Goal: Task Accomplishment & Management: Use online tool/utility

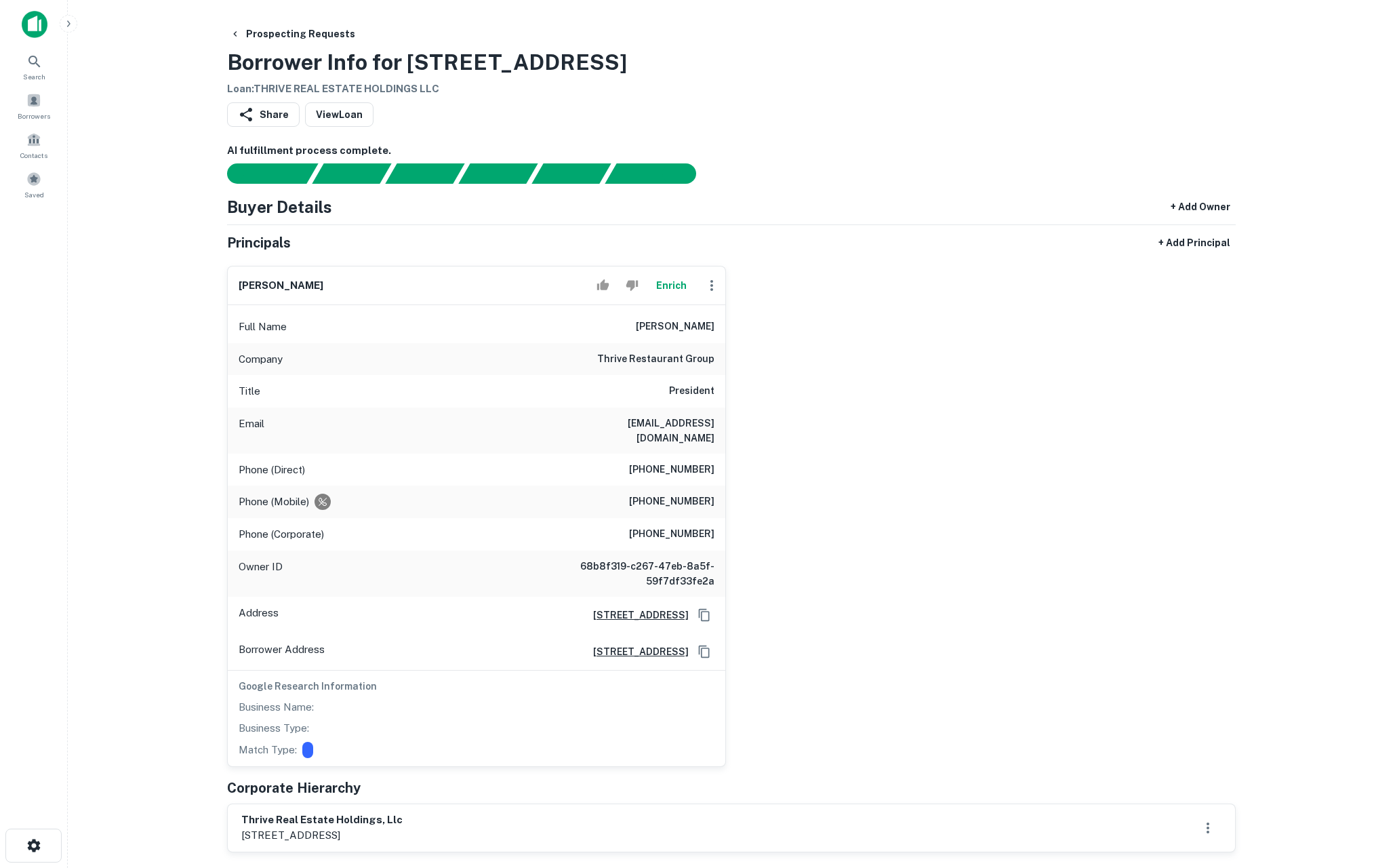
click at [666, 287] on button "Enrich" at bounding box center [671, 286] width 43 height 27
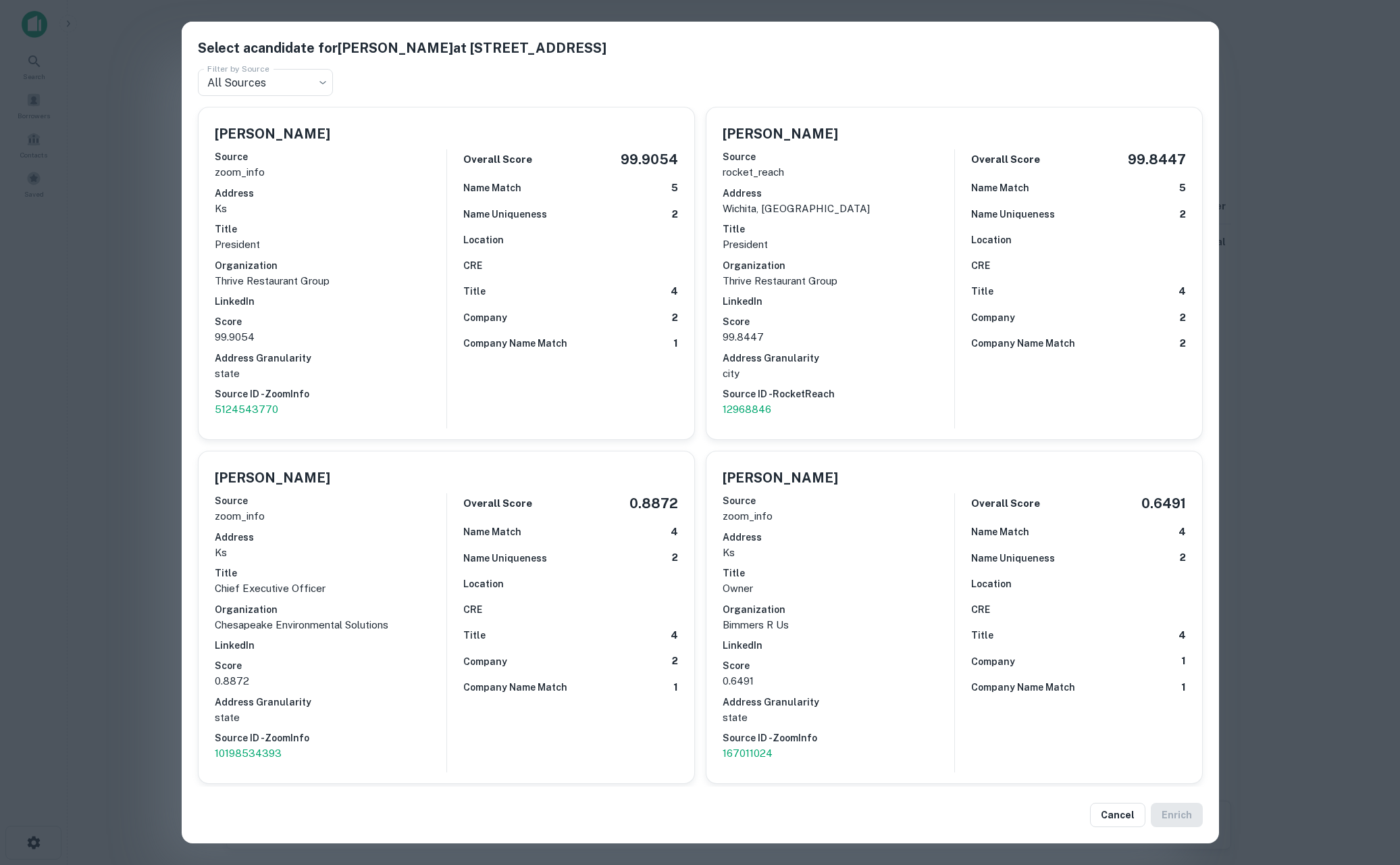
click at [133, 354] on div "Select a candidate for Greg Stroud at 1877 N Rock Rd Filter by Source All Sourc…" at bounding box center [700, 432] width 1400 height 865
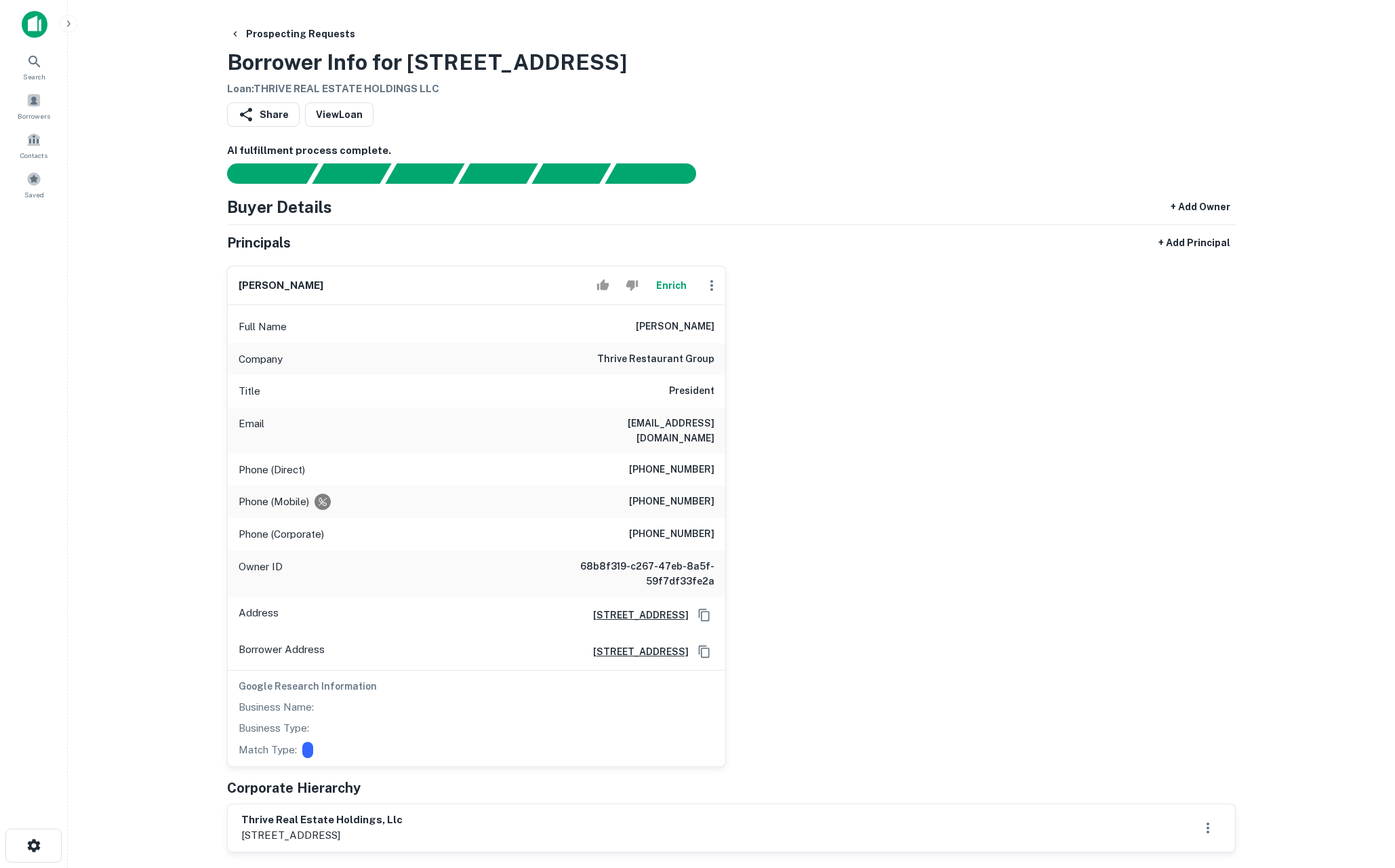
click at [669, 283] on button "Enrich" at bounding box center [671, 286] width 43 height 27
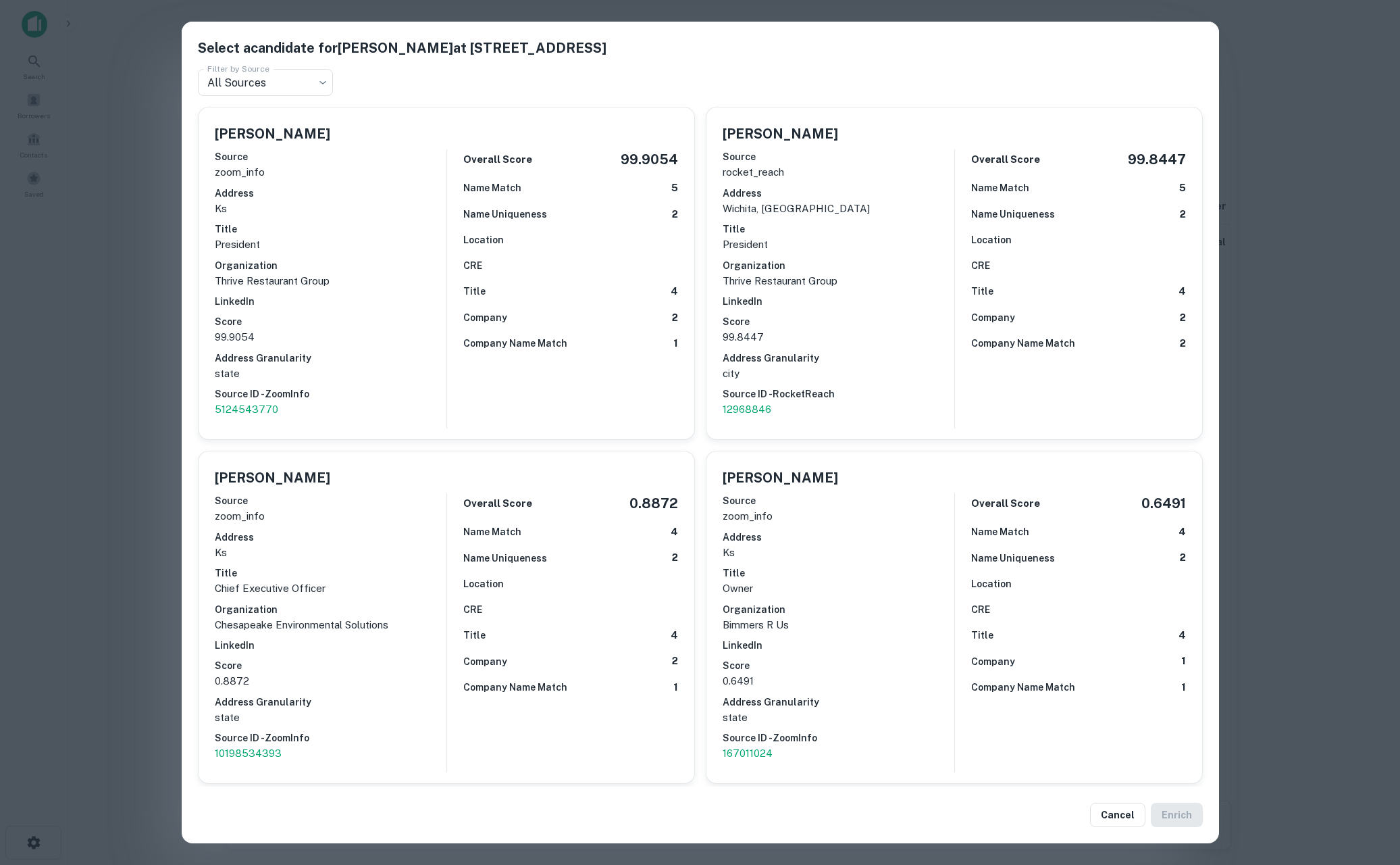
click at [153, 444] on div "Select a candidate for Greg Stroud at 1877 N Rock Rd Filter by Source All Sourc…" at bounding box center [700, 432] width 1400 height 865
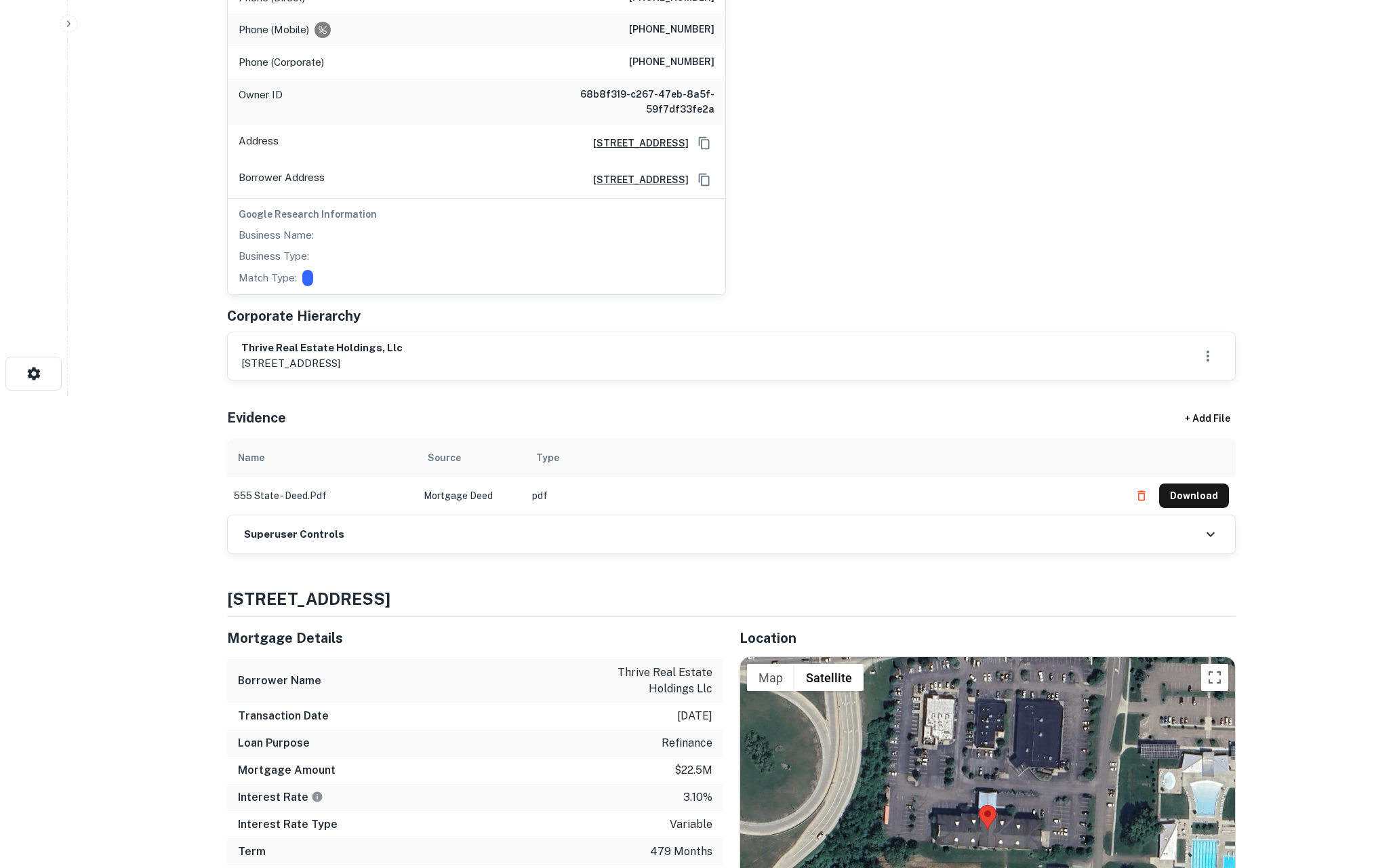
scroll to position [403, 0]
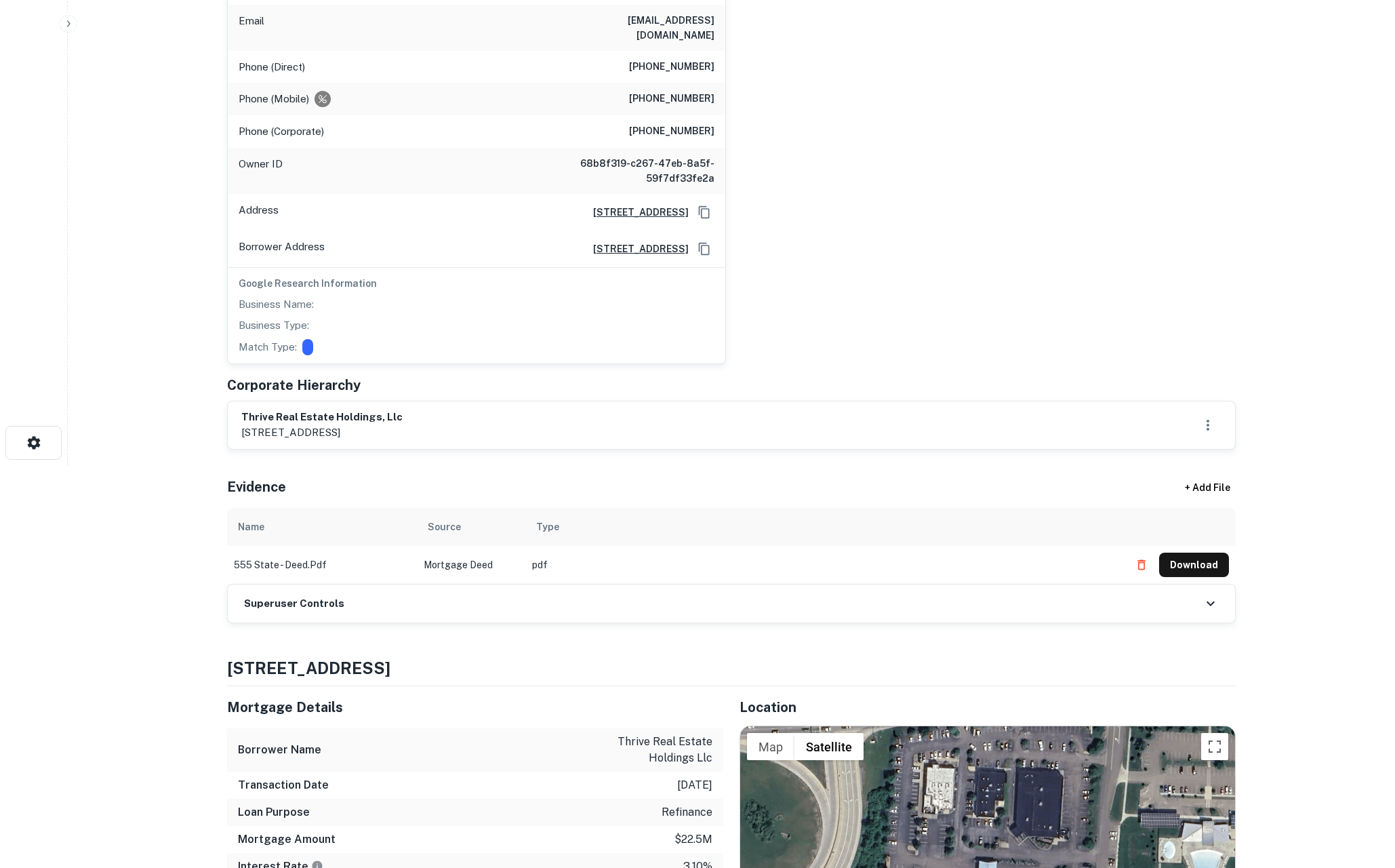
click at [675, 592] on div "Superuser Controls" at bounding box center [731, 603] width 1007 height 38
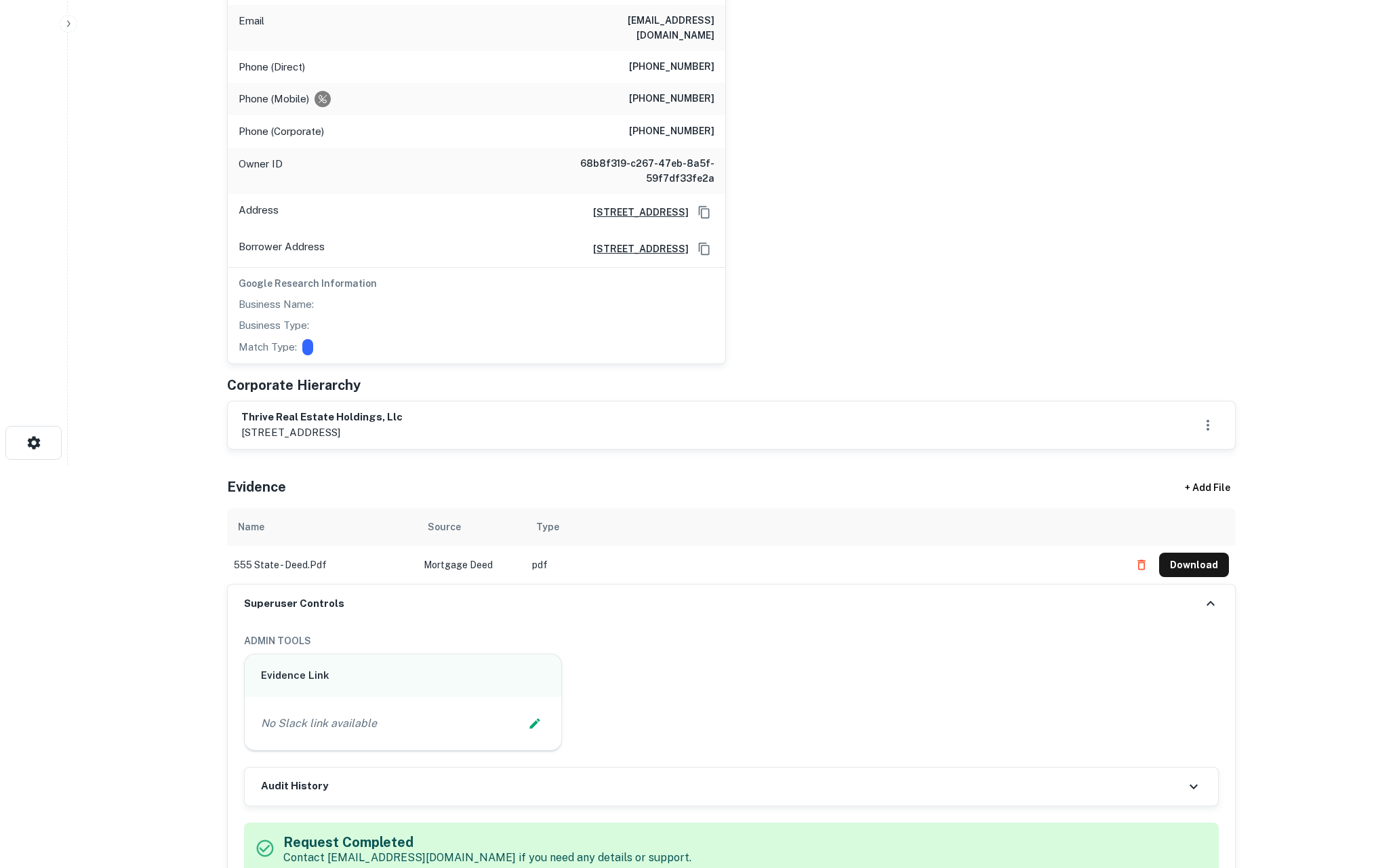
scroll to position [709, 0]
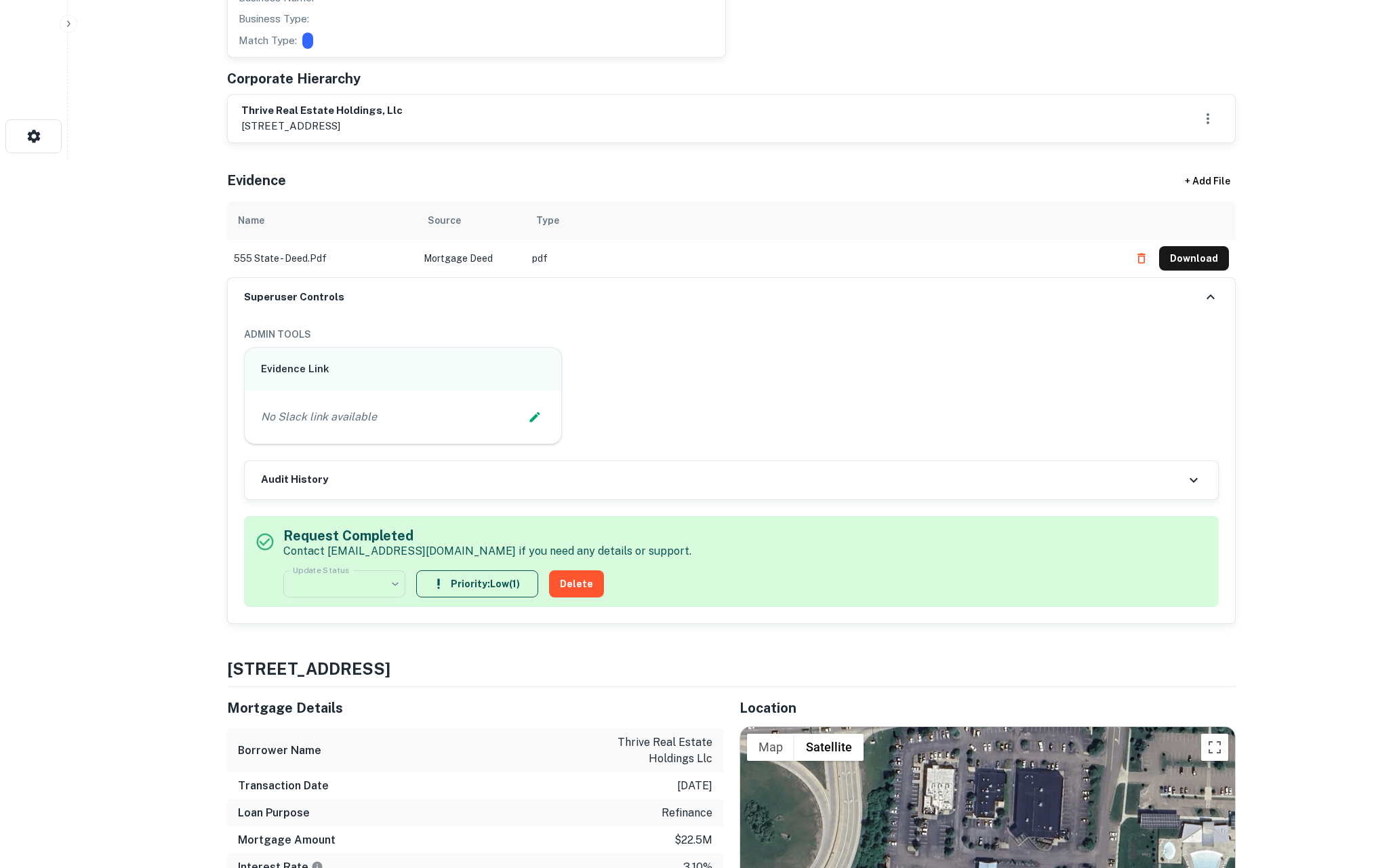
click at [516, 472] on div "Audit History" at bounding box center [731, 480] width 973 height 38
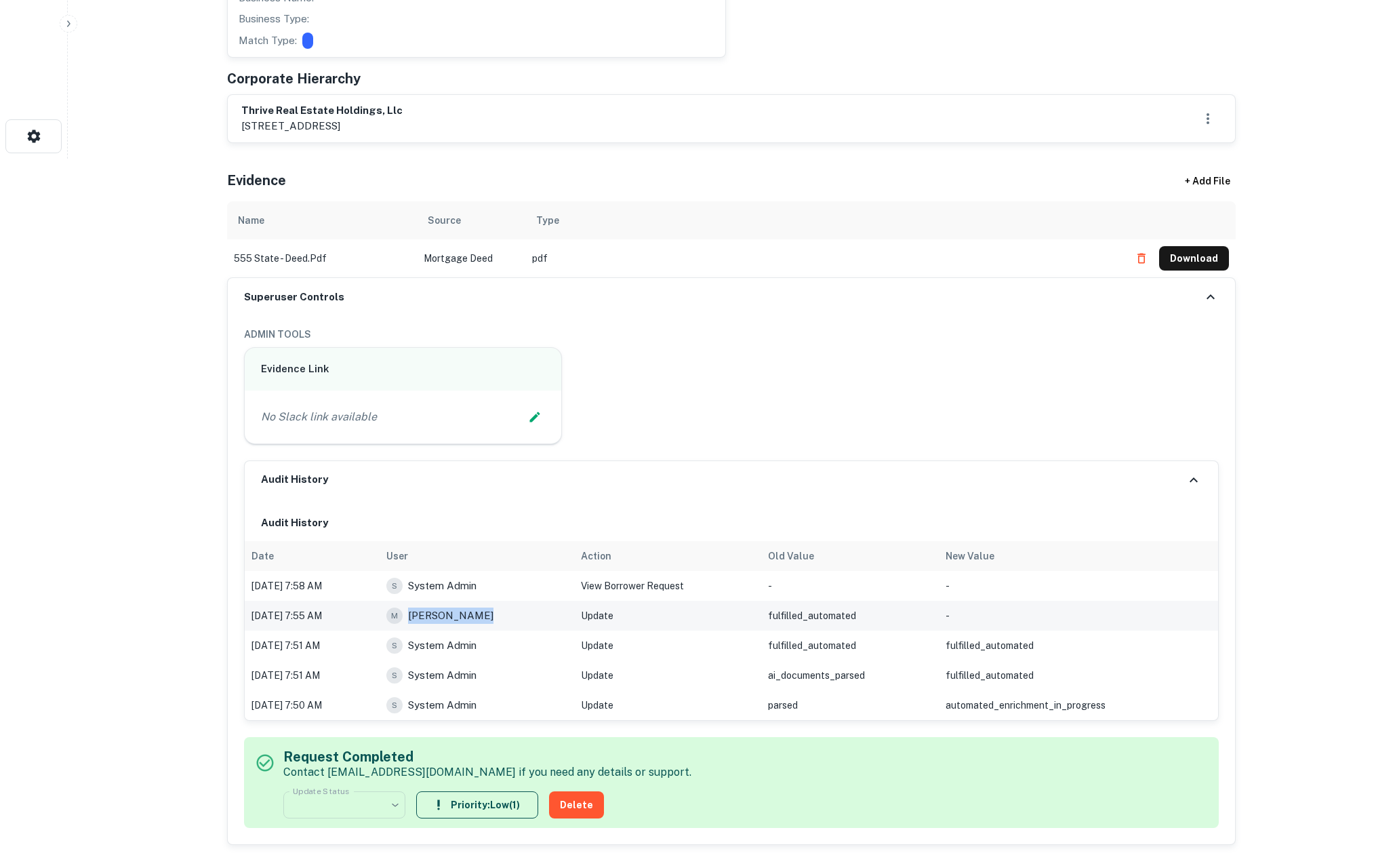
drag, startPoint x: 518, startPoint y: 599, endPoint x: 453, endPoint y: 601, distance: 65.0
click at [453, 608] on div "M Michael James" at bounding box center [476, 616] width 180 height 16
copy p "Michael James"
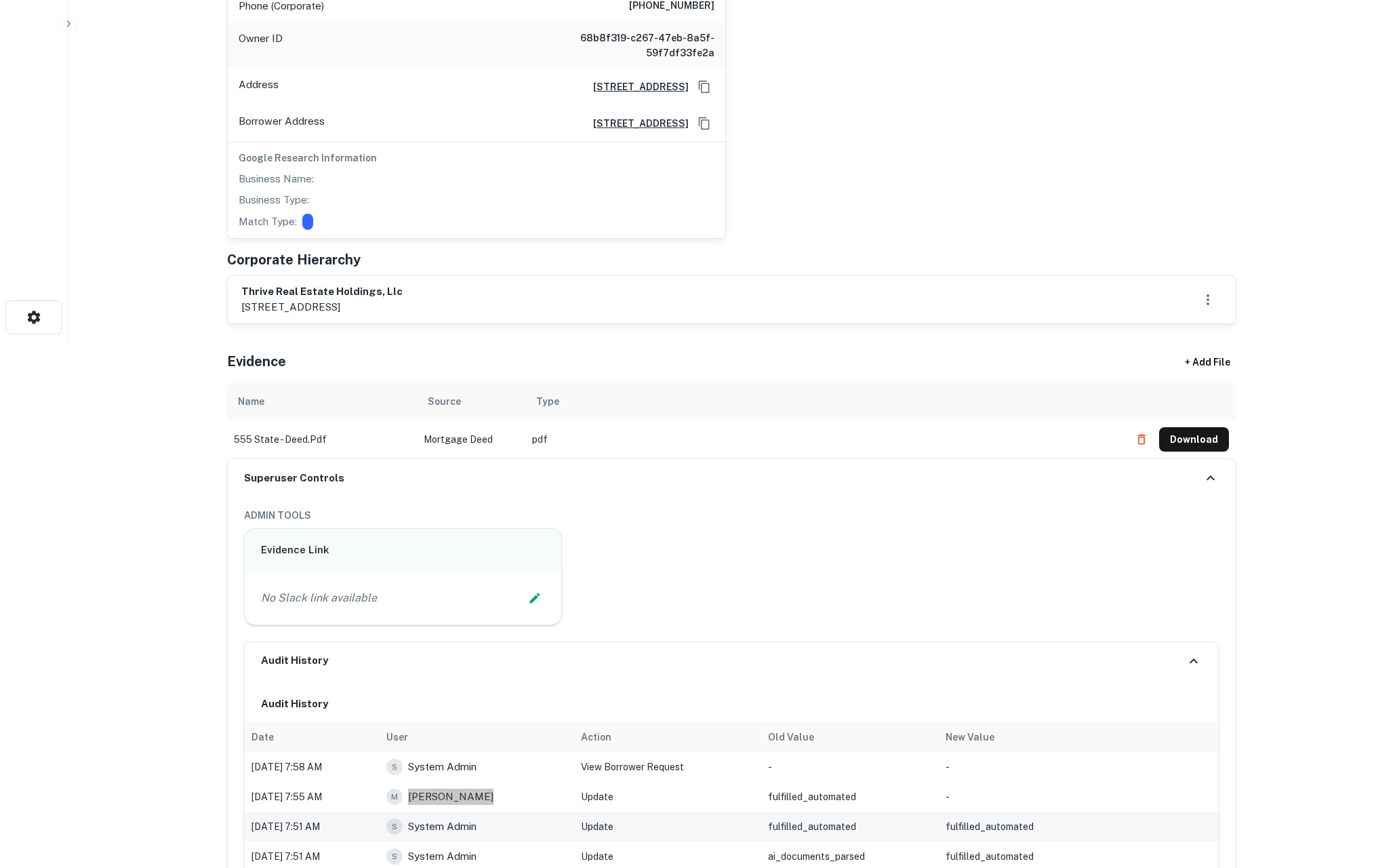
scroll to position [655, 0]
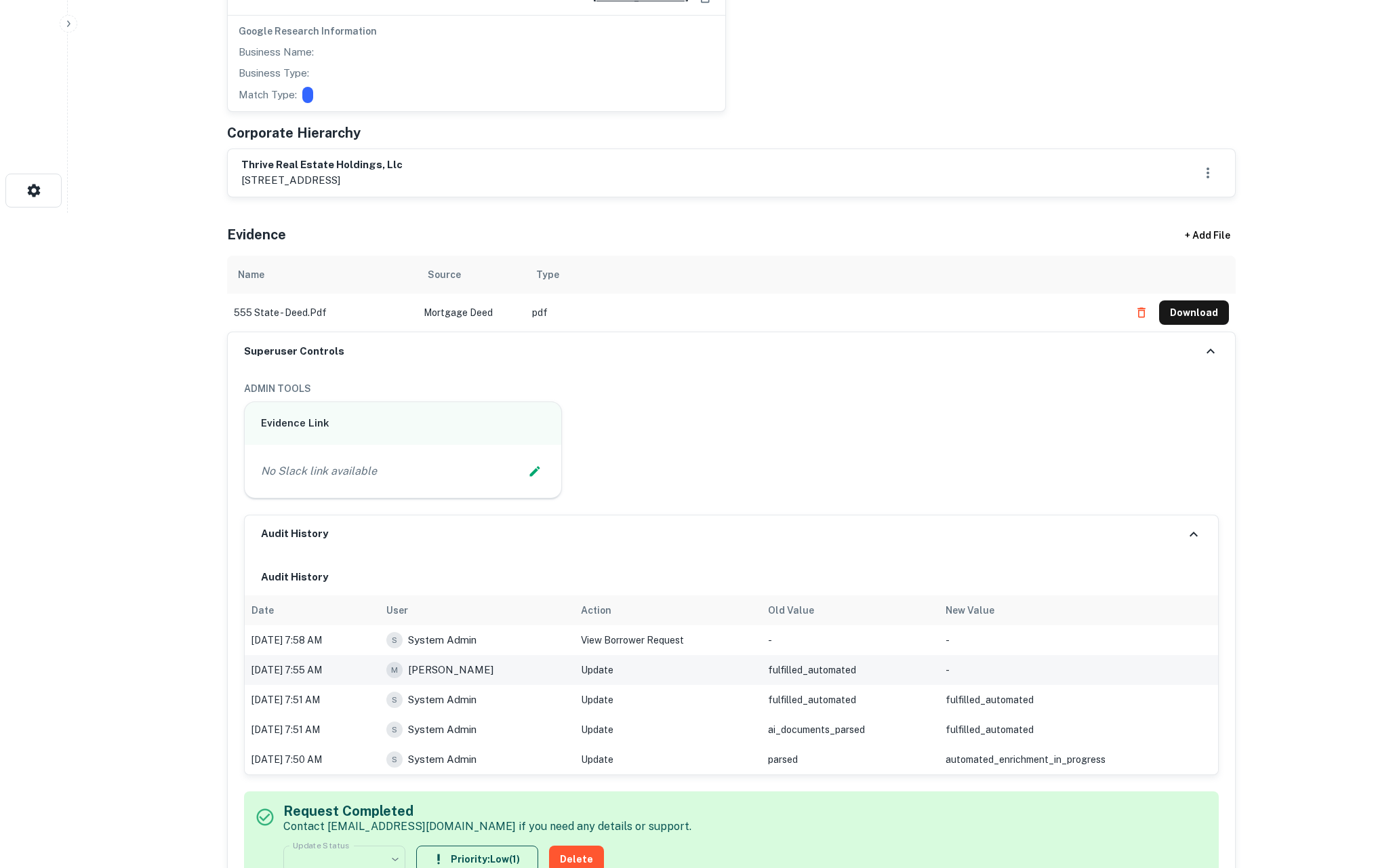
click at [282, 658] on td "Aug 18, 2025 7:55 AM" at bounding box center [312, 670] width 135 height 30
click at [234, 541] on div "**********" at bounding box center [731, 634] width 1007 height 528
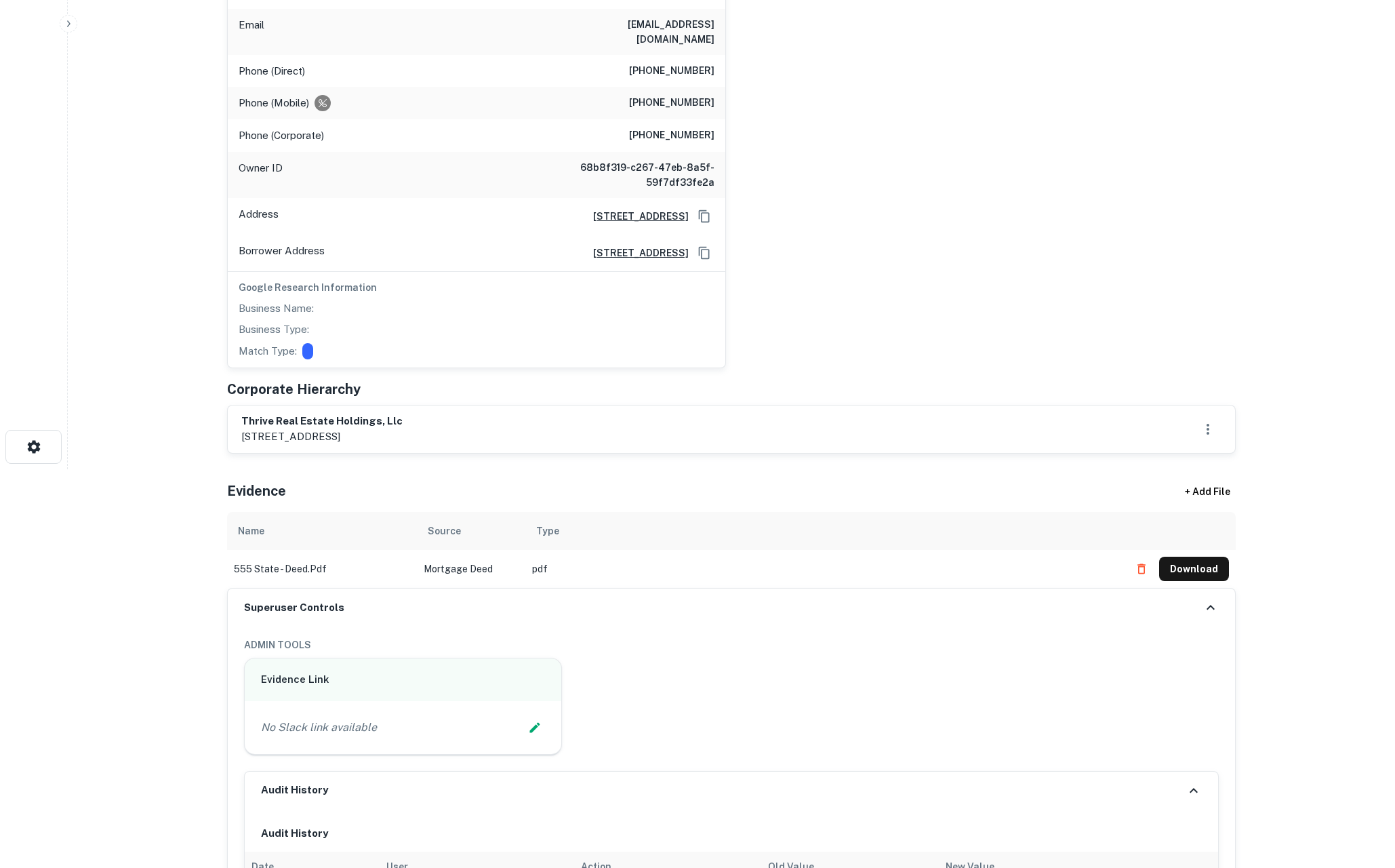
scroll to position [0, 0]
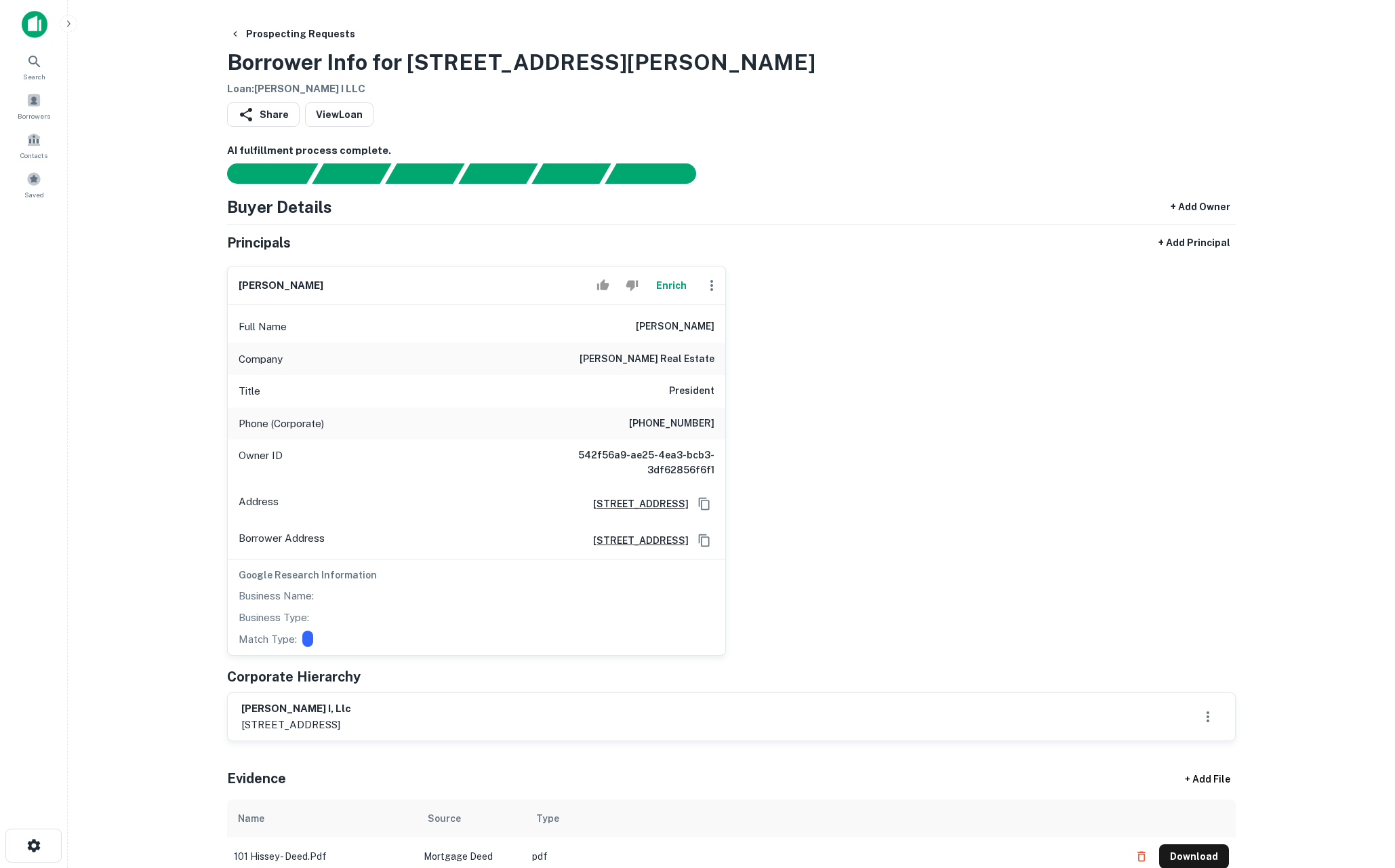
click at [675, 286] on button "Enrich" at bounding box center [671, 286] width 43 height 27
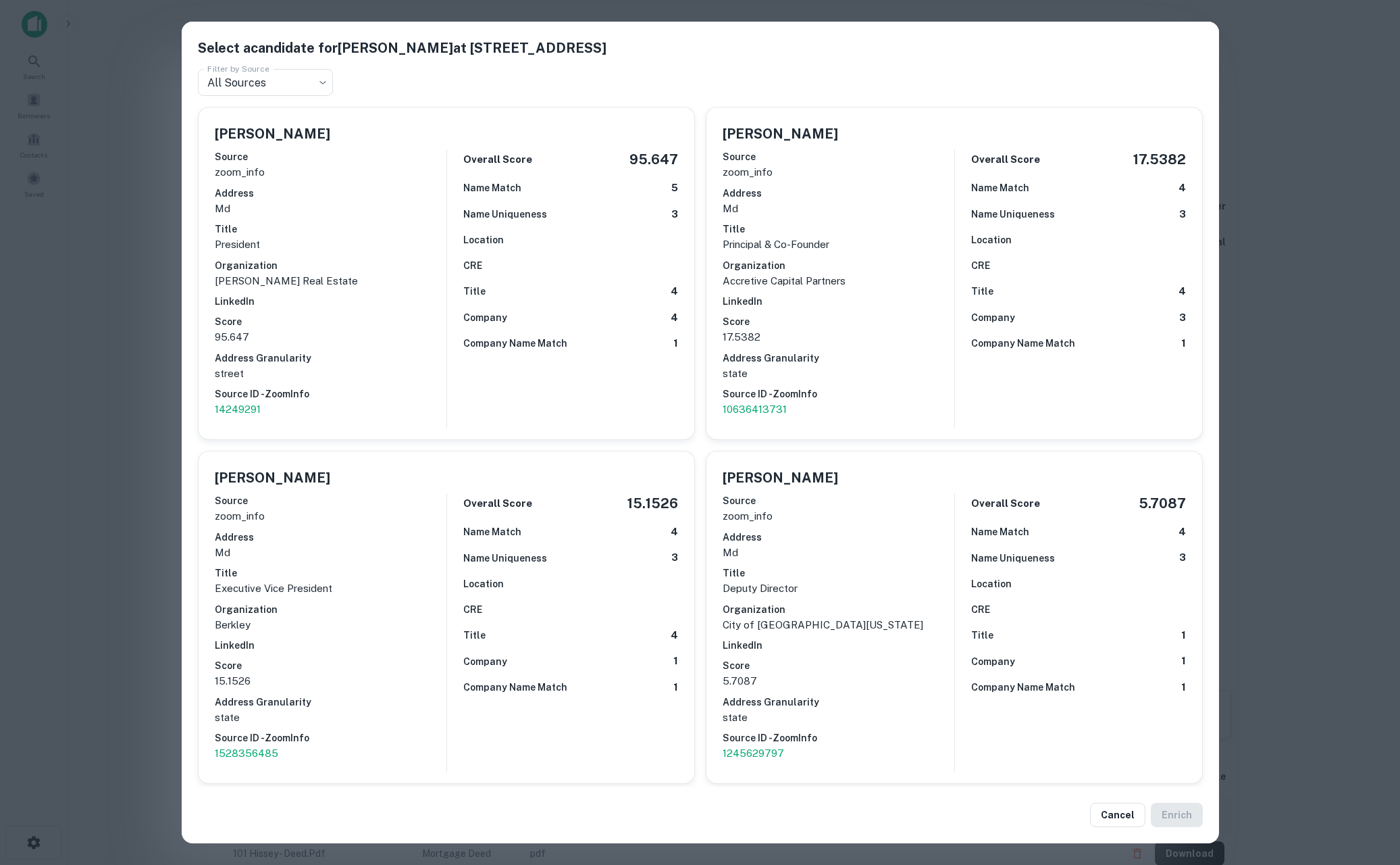
click at [138, 500] on div "Select a candidate for William F. Chesley at 1641 State Rte 3 N,Ste 202 Filter …" at bounding box center [700, 432] width 1400 height 865
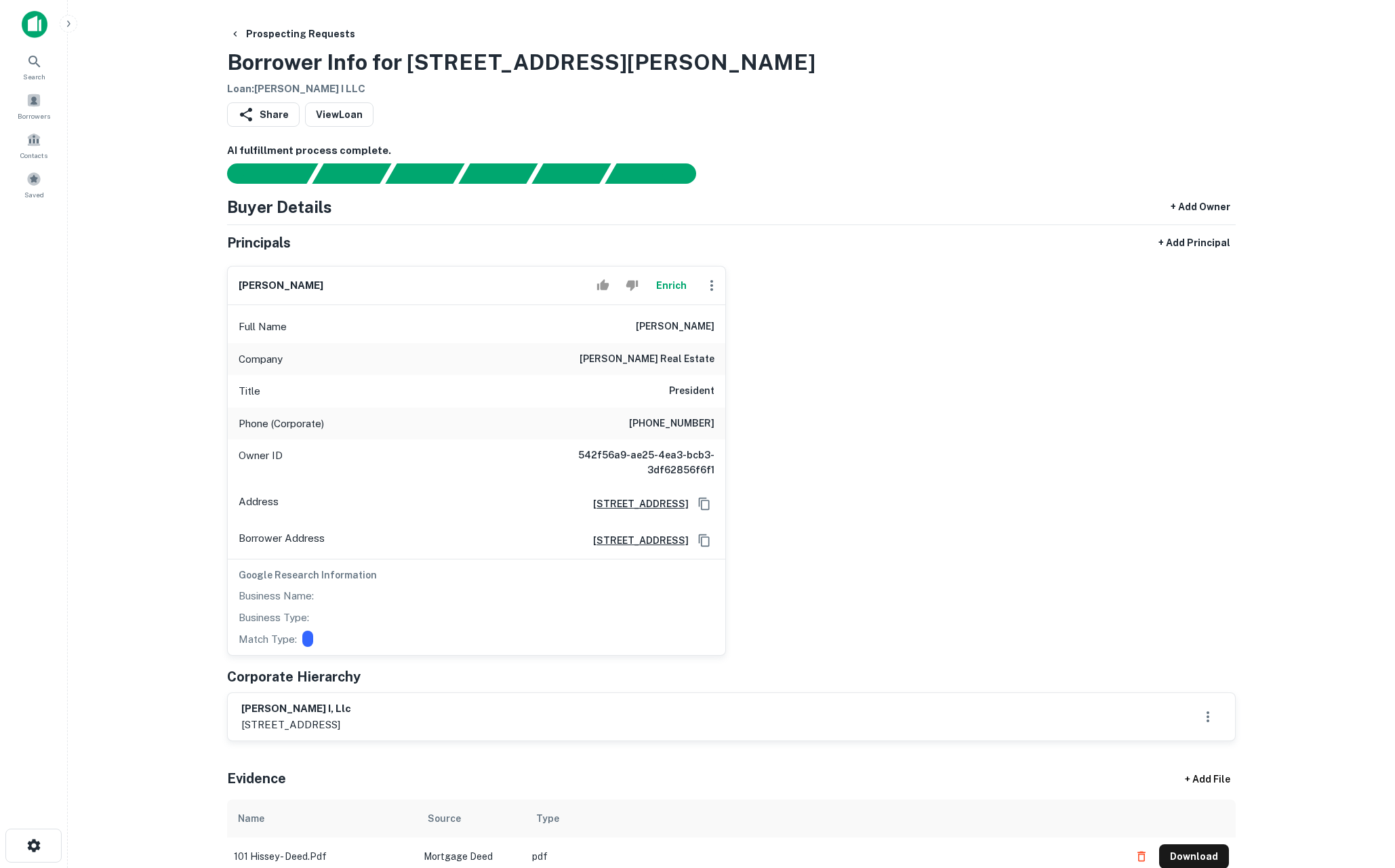
scroll to position [17, 0]
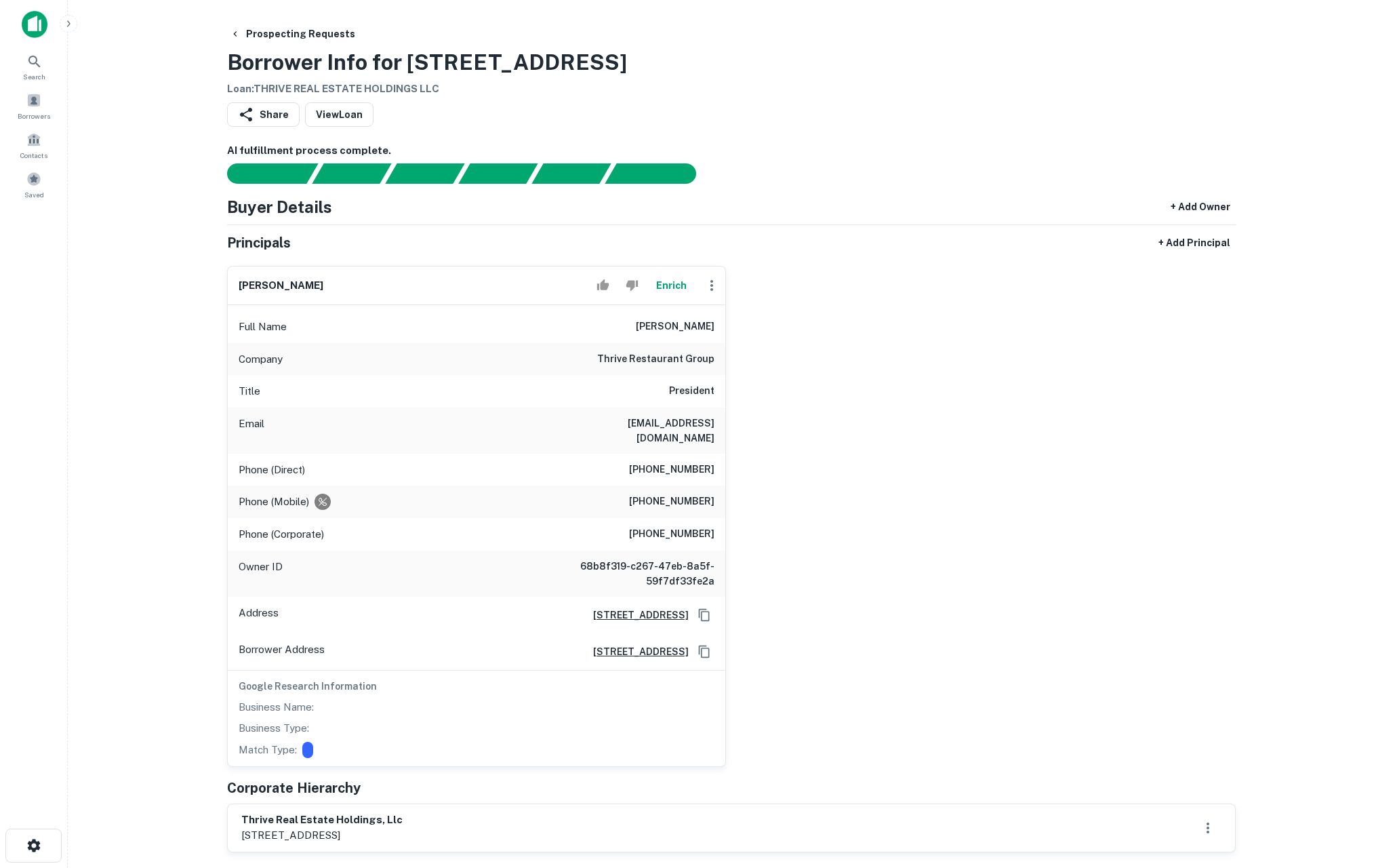
click at [677, 288] on button "Enrich" at bounding box center [671, 286] width 43 height 27
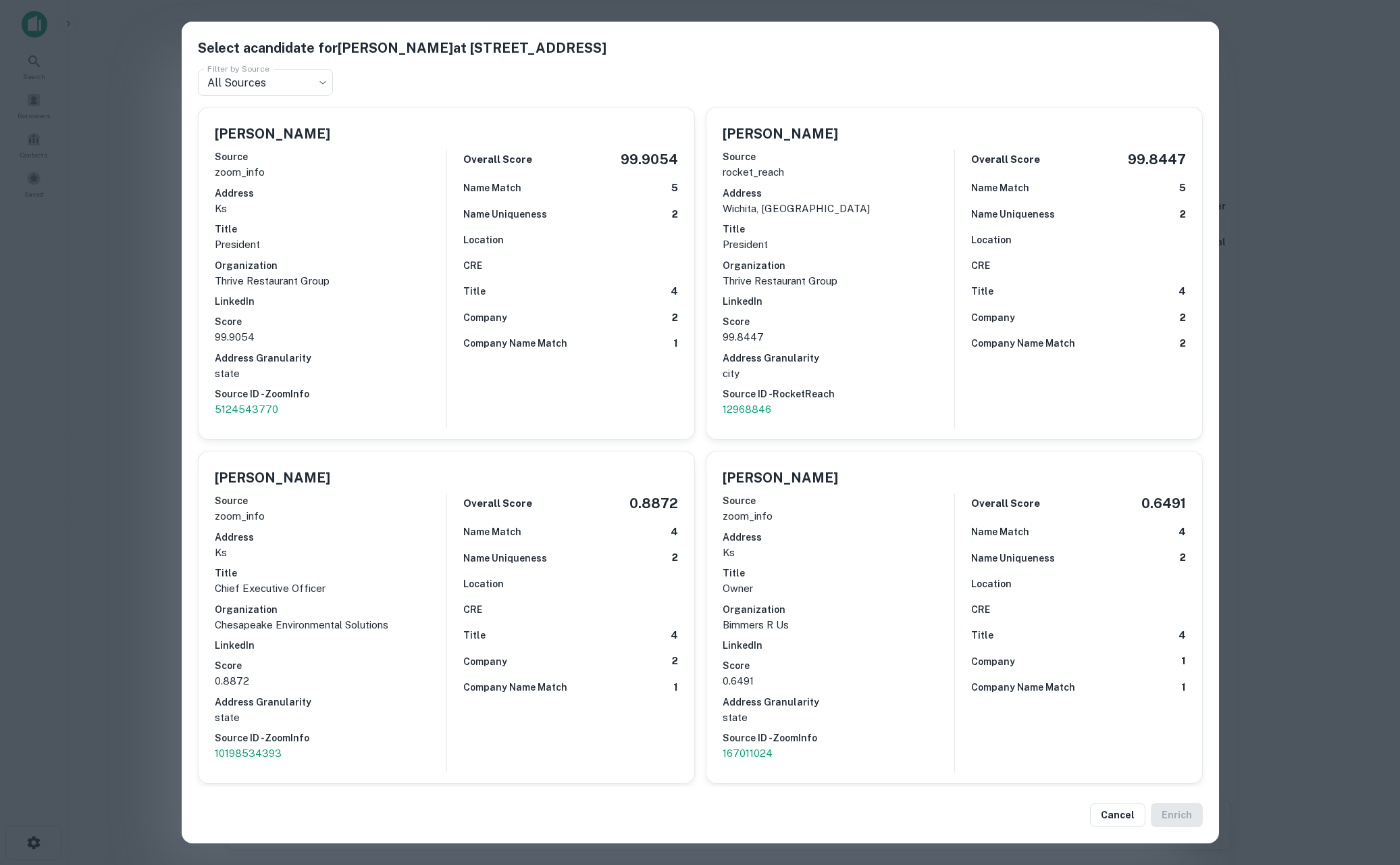
click at [130, 381] on div "Select a candidate for Greg Stroud at 1877 N Rock Rd Filter by Source All Sourc…" at bounding box center [700, 432] width 1400 height 865
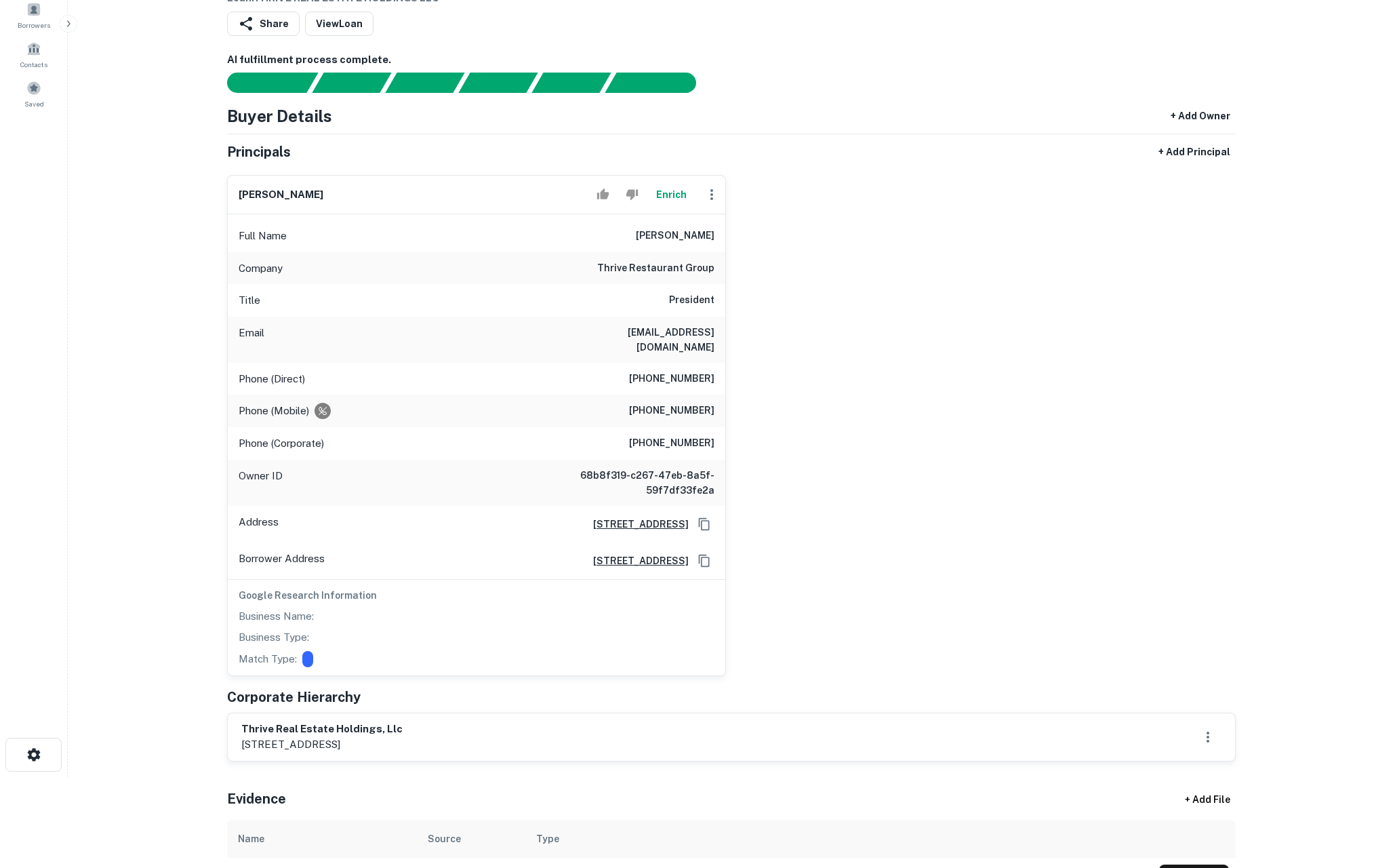
scroll to position [22, 0]
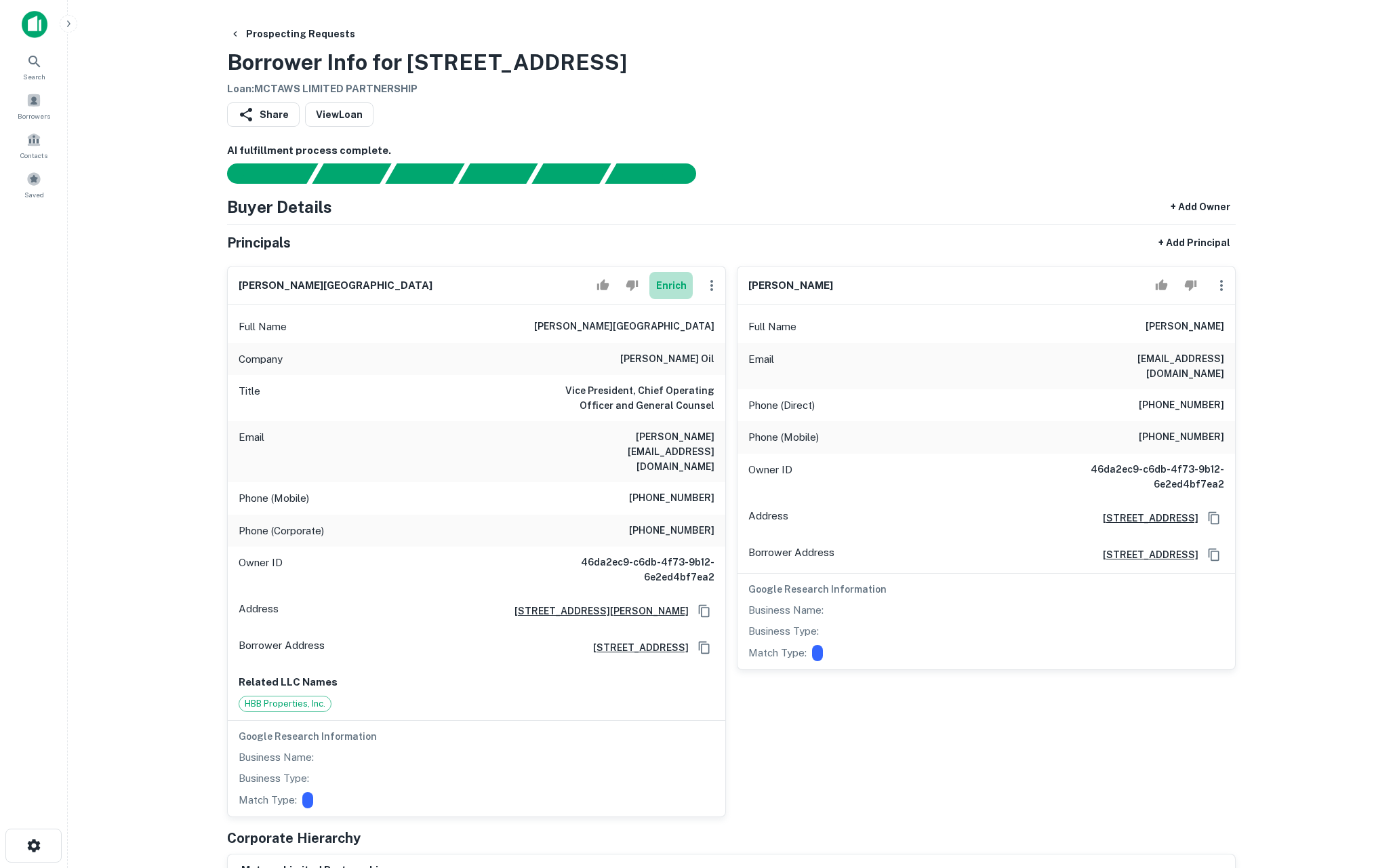
click at [672, 288] on button "Enrich" at bounding box center [671, 286] width 43 height 27
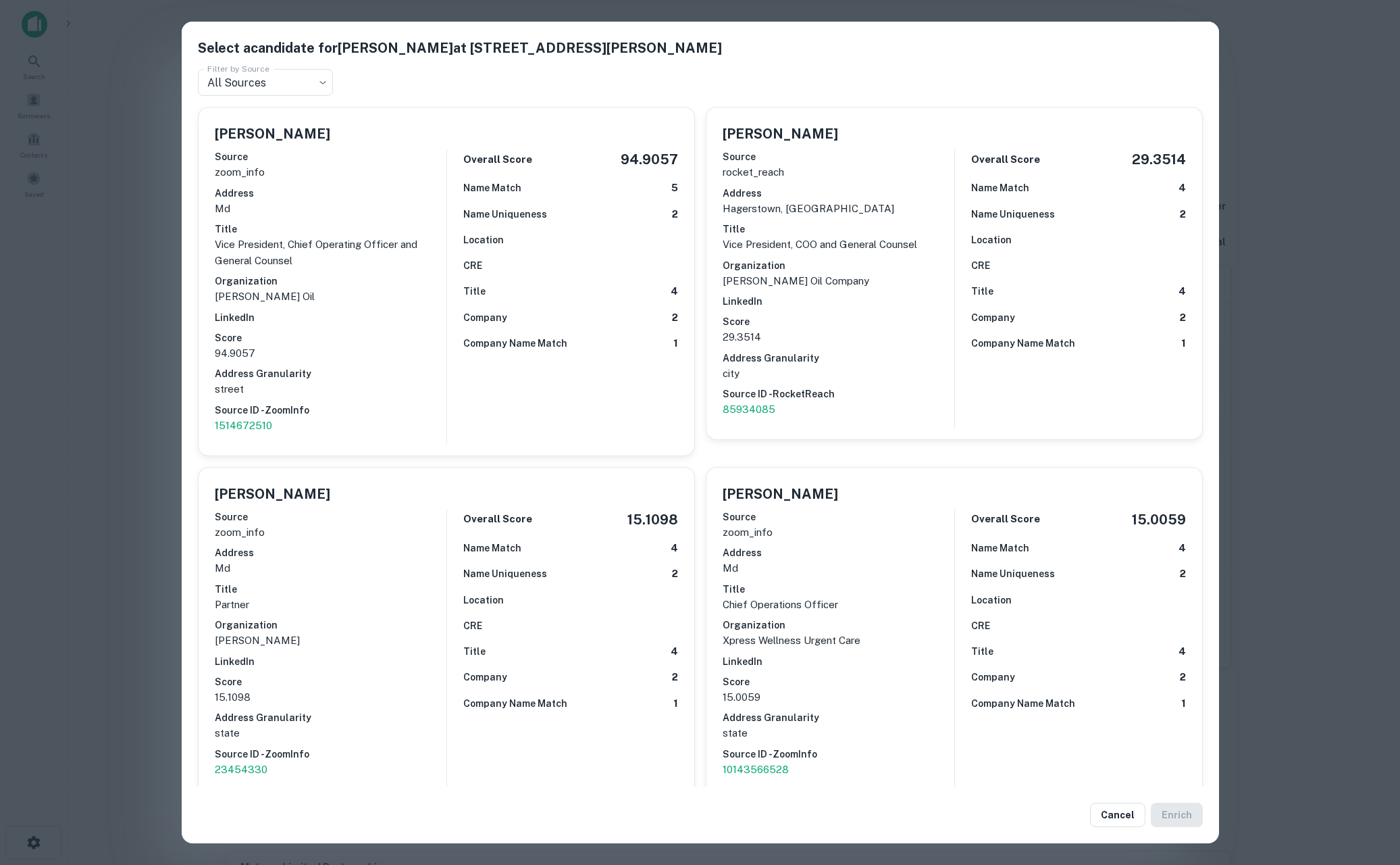
click at [112, 516] on div "Select a candidate for [PERSON_NAME] at [STREET_ADDRESS][PERSON_NAME] Filter by…" at bounding box center [700, 432] width 1400 height 865
